Goal: Information Seeking & Learning: Learn about a topic

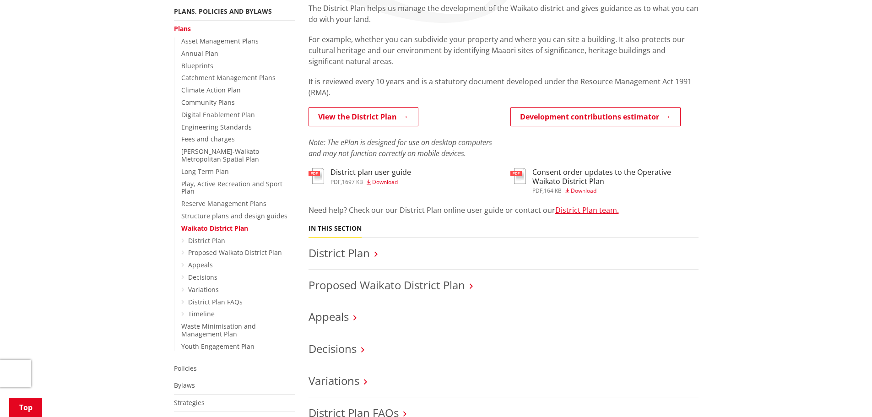
scroll to position [229, 0]
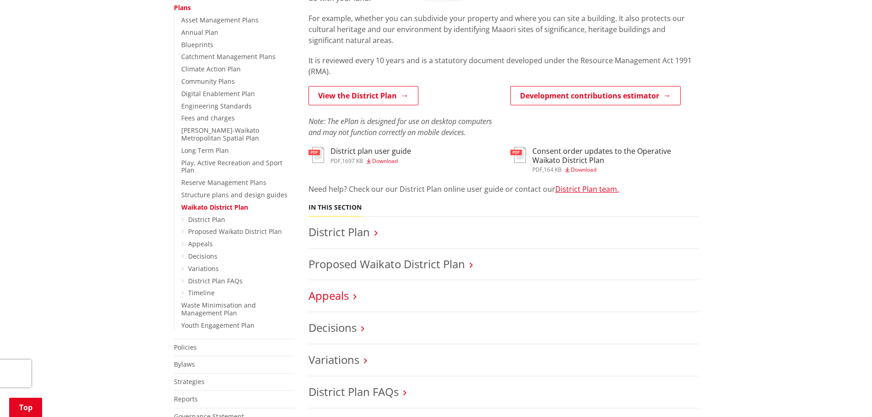
click at [335, 298] on link "Appeals" at bounding box center [329, 295] width 40 height 15
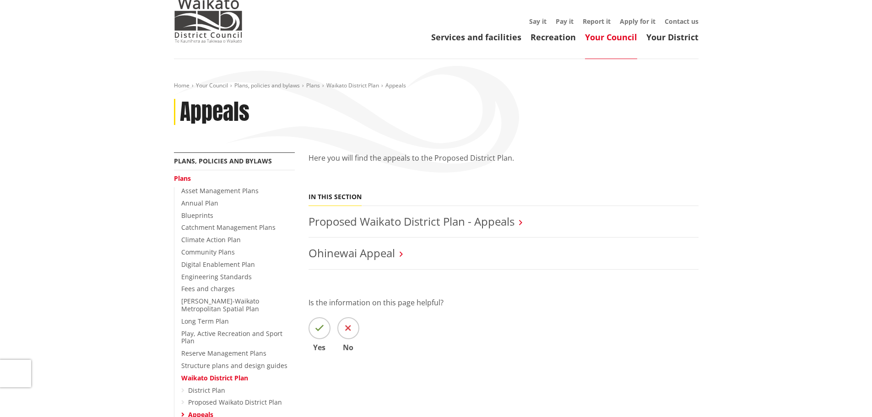
scroll to position [92, 0]
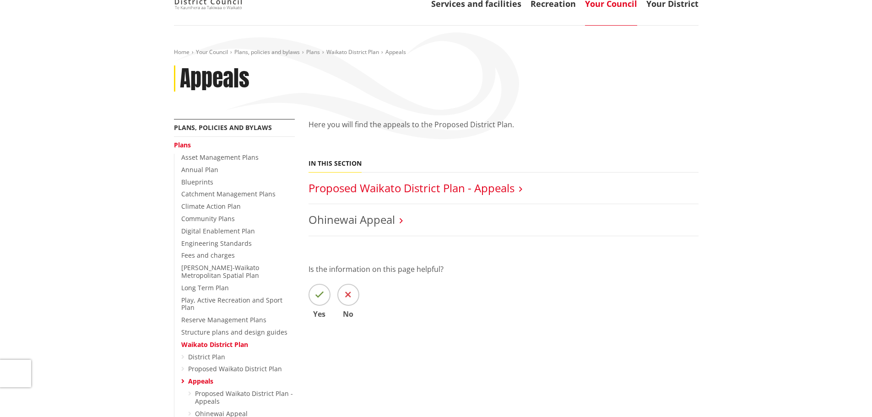
click at [363, 189] on link "Proposed Waikato District Plan - Appeals" at bounding box center [412, 187] width 206 height 15
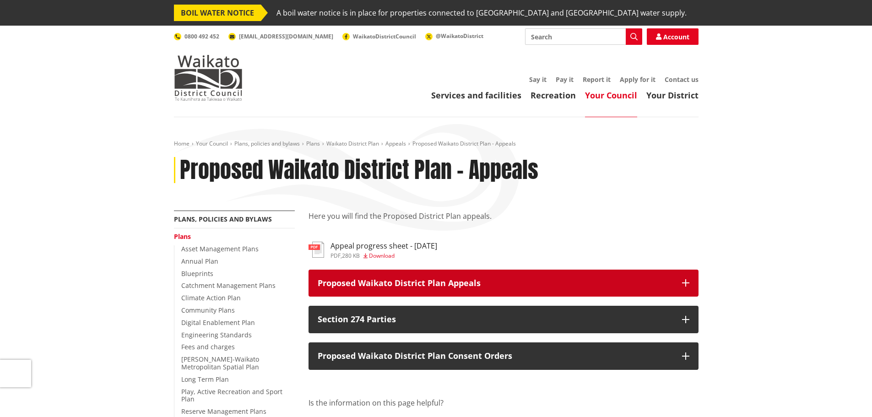
click at [683, 280] on icon "button" at bounding box center [685, 282] width 7 height 7
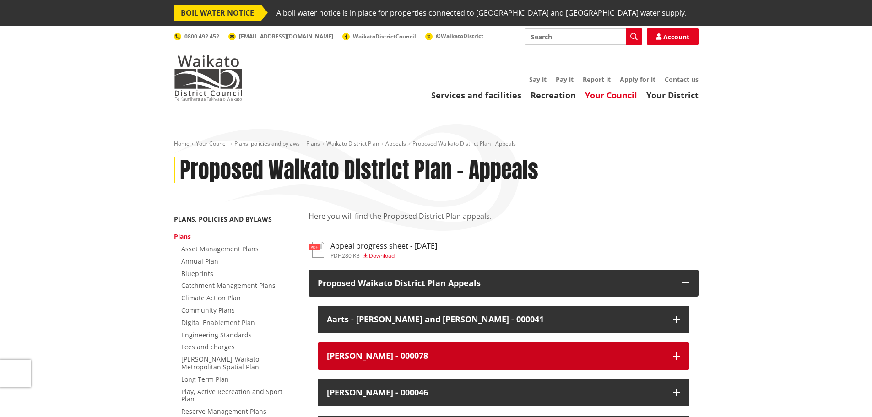
click at [678, 357] on icon "button" at bounding box center [676, 355] width 7 height 7
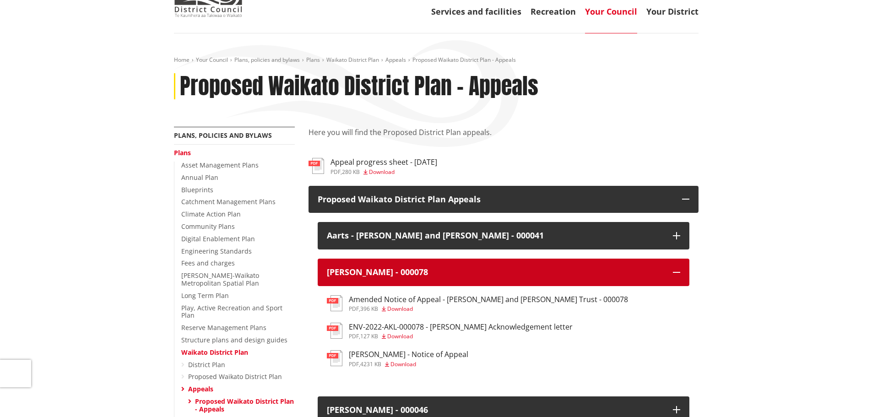
scroll to position [92, 0]
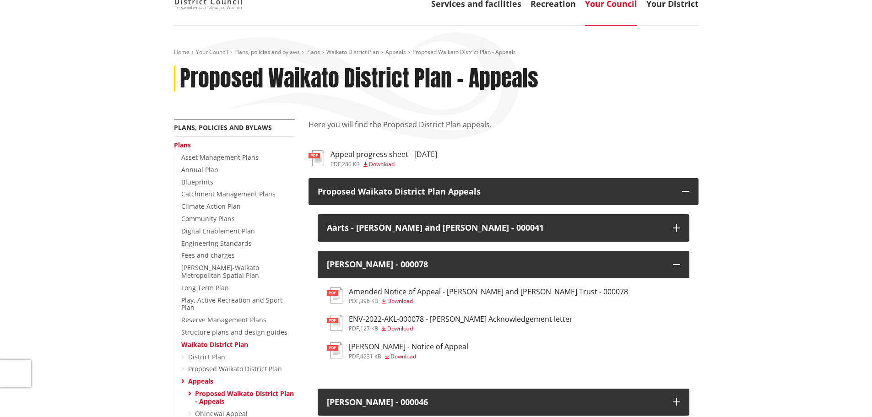
click at [393, 289] on h3 "Amended Notice of Appeal - Noakes and Fruhling Trust - 000078" at bounding box center [488, 291] width 279 height 9
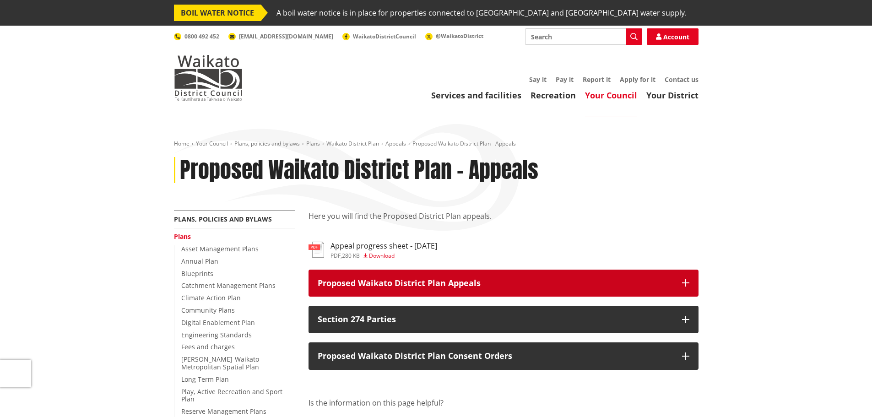
scroll to position [92, 0]
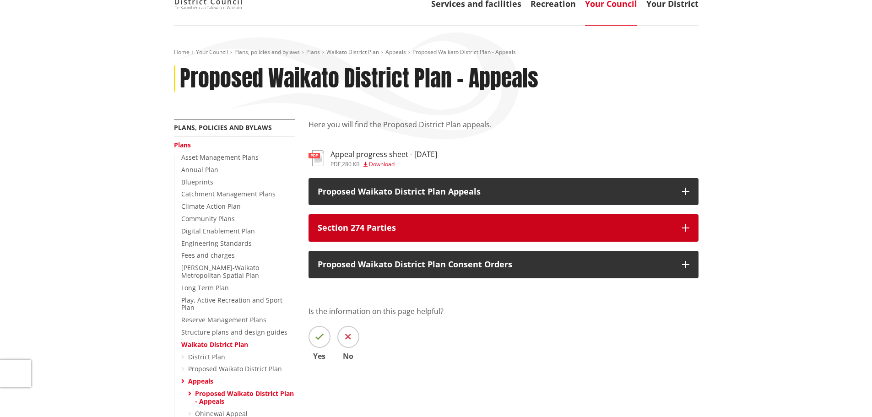
click at [686, 230] on icon "button" at bounding box center [685, 227] width 7 height 7
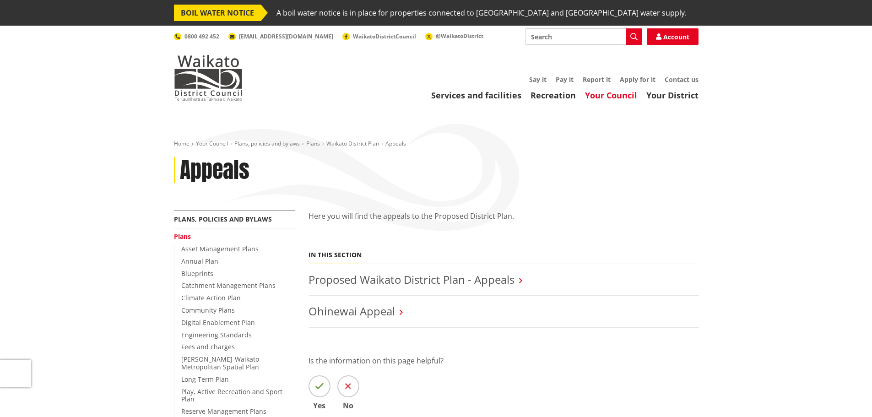
scroll to position [92, 0]
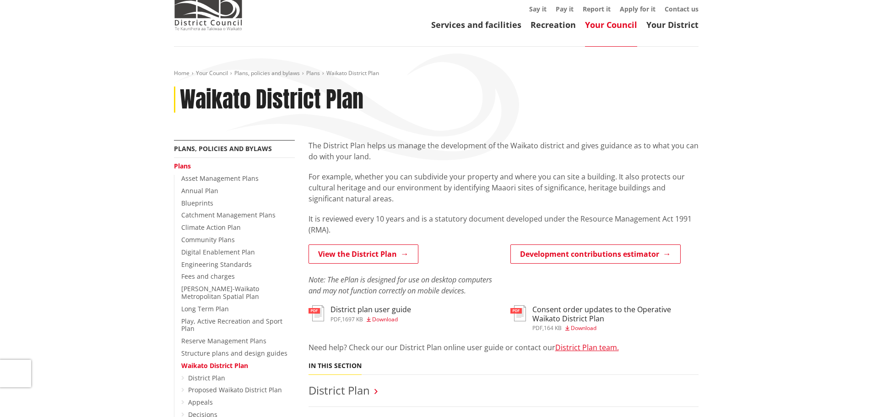
scroll to position [46, 0]
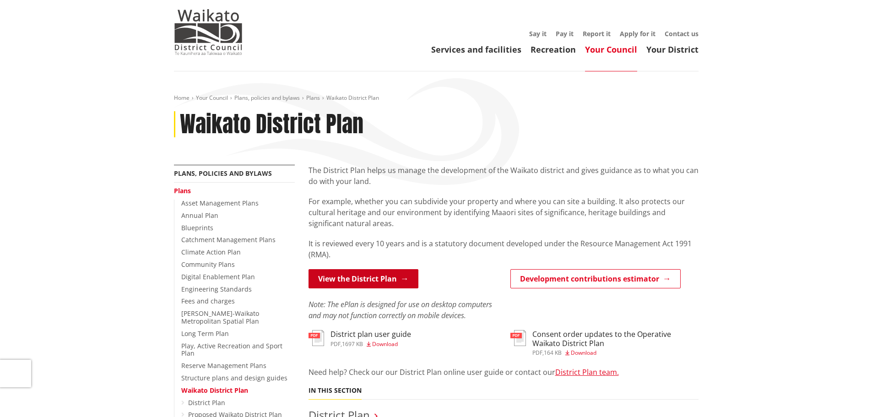
click at [347, 277] on link "View the District Plan" at bounding box center [364, 278] width 110 height 19
